Goal: Information Seeking & Learning: Learn about a topic

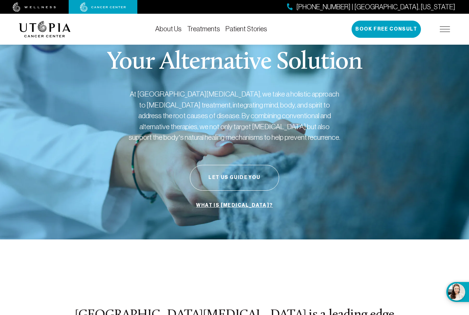
scroll to position [9, 0]
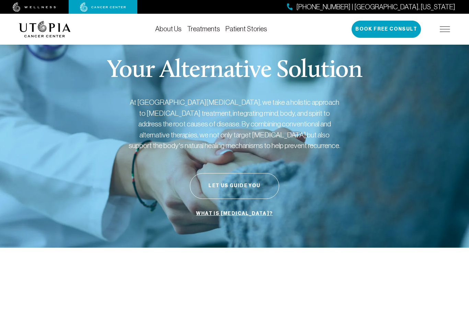
click at [214, 25] on link "Treatments" at bounding box center [203, 29] width 33 height 8
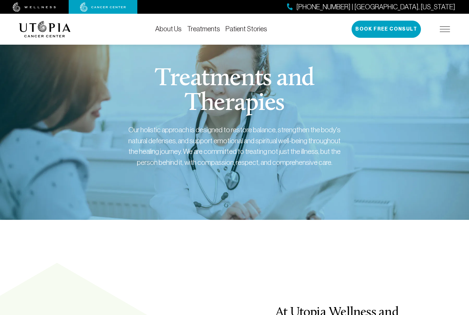
click at [211, 30] on link "Treatments" at bounding box center [203, 29] width 33 height 8
click at [464, 58] on section "Treatments and Therapies Our holistic approach is designed to restore balance, …" at bounding box center [234, 125] width 469 height 189
click at [207, 25] on link "Treatments" at bounding box center [203, 29] width 33 height 8
click at [216, 27] on link "Treatments" at bounding box center [203, 29] width 33 height 8
click at [211, 29] on link "Treatments" at bounding box center [203, 29] width 33 height 8
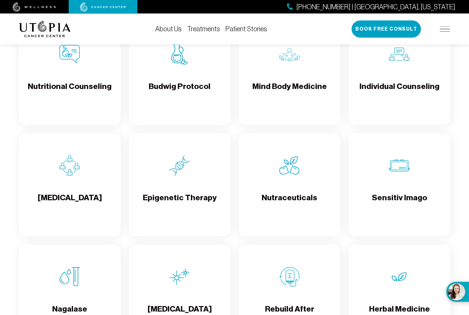
scroll to position [1075, 0]
